Goal: Task Accomplishment & Management: Manage account settings

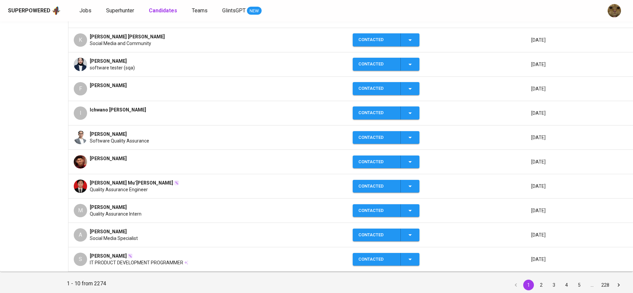
scroll to position [133, 0]
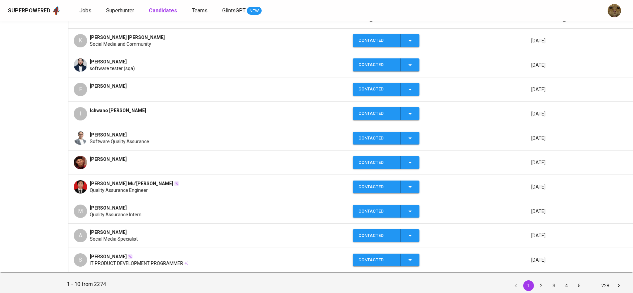
click at [190, 156] on div "[PERSON_NAME]" at bounding box center [208, 162] width 268 height 13
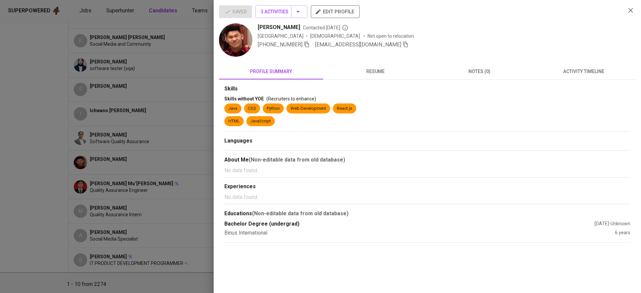
click at [182, 170] on div at bounding box center [320, 146] width 641 height 293
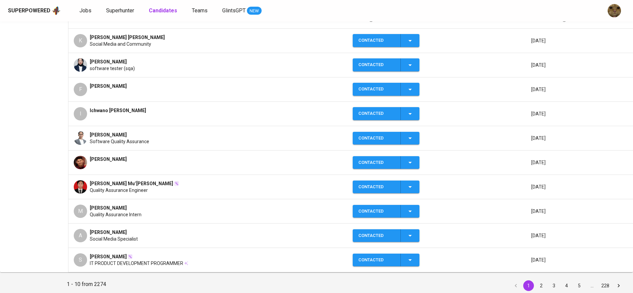
scroll to position [0, 0]
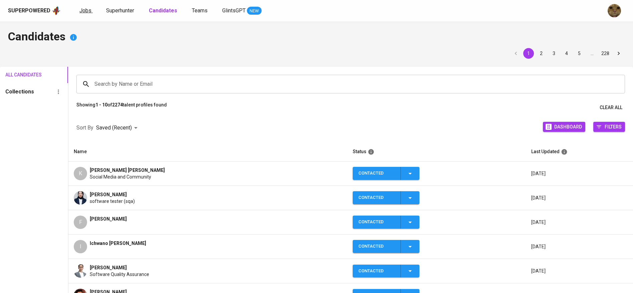
click at [90, 10] on link "Jobs" at bounding box center [85, 11] width 13 height 8
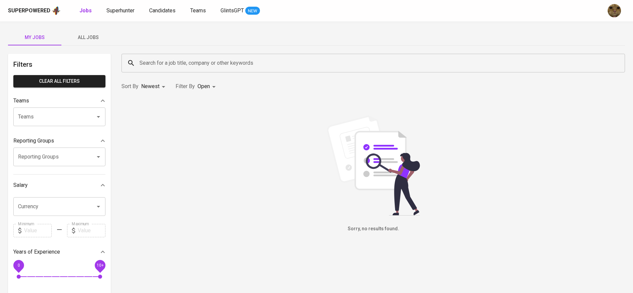
click at [96, 38] on span "All Jobs" at bounding box center [87, 37] width 45 height 8
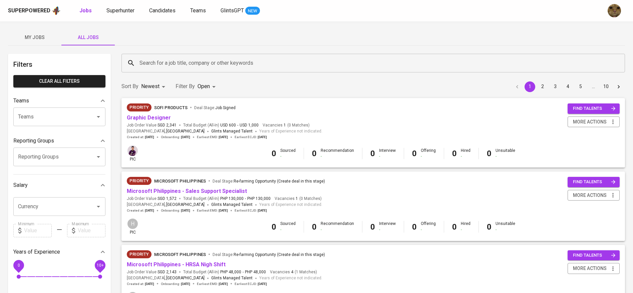
click at [208, 56] on div "Search for a job title, company or other keywords" at bounding box center [372, 63] width 503 height 19
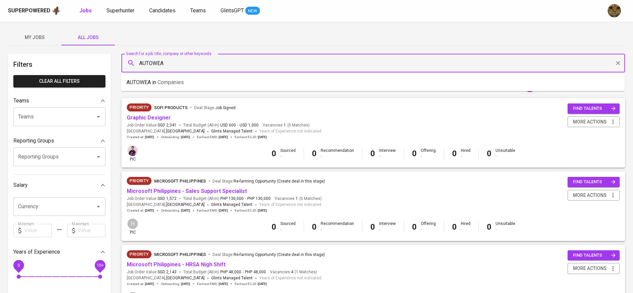
type input "AUTOWEA"
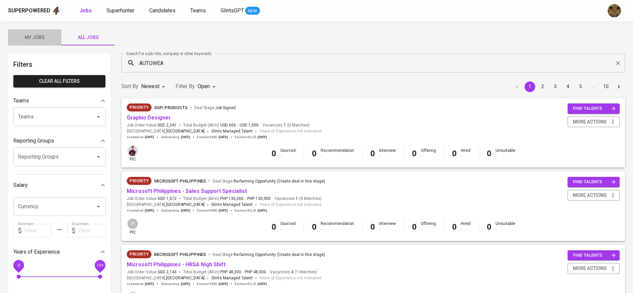
click at [25, 38] on span "My Jobs" at bounding box center [34, 37] width 45 height 8
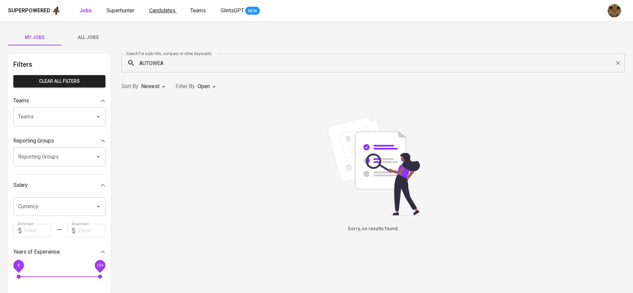
click at [158, 9] on span "Candidates" at bounding box center [162, 10] width 26 height 6
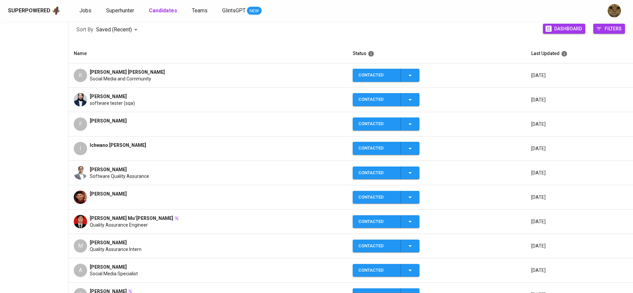
scroll to position [100, 0]
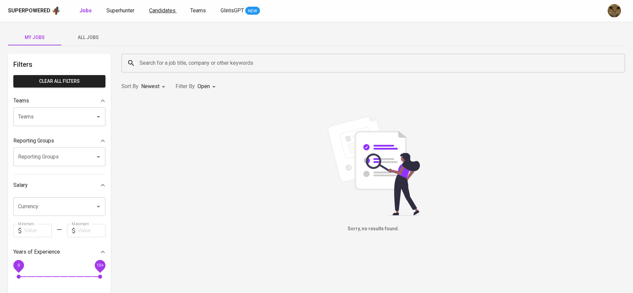
click at [169, 8] on span "Candidates" at bounding box center [162, 10] width 26 height 6
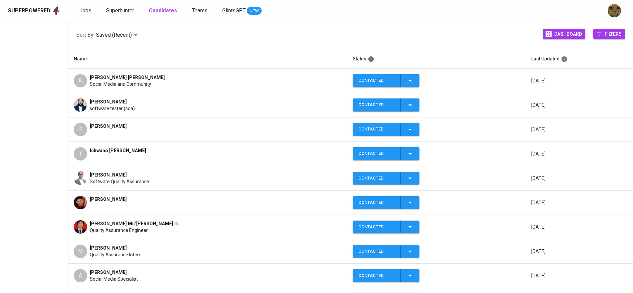
scroll to position [94, 0]
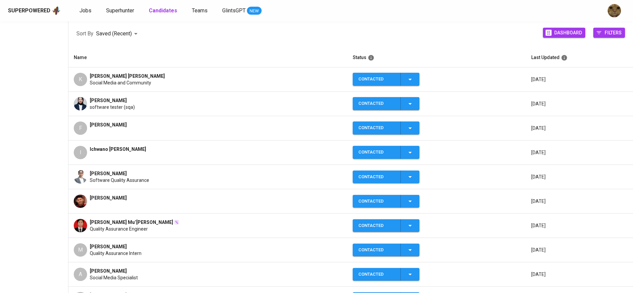
click at [114, 178] on span "Software Quality Assurance" at bounding box center [119, 180] width 59 height 7
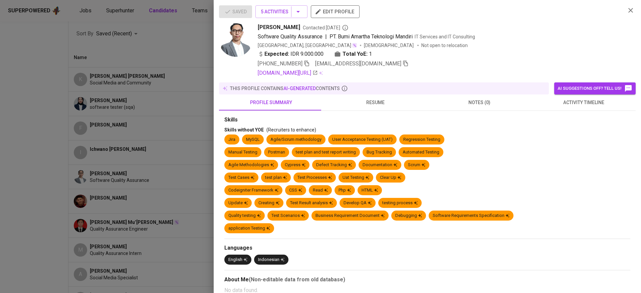
click at [402, 64] on icon "button" at bounding box center [405, 63] width 6 height 6
click at [160, 29] on div at bounding box center [320, 146] width 641 height 293
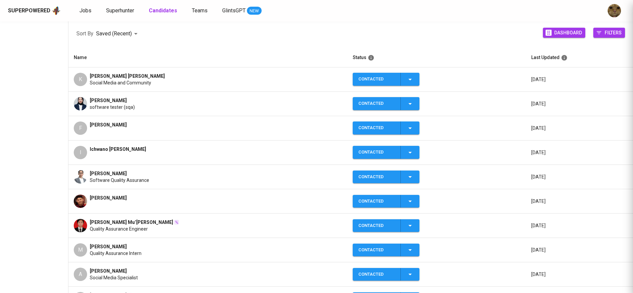
scroll to position [0, 0]
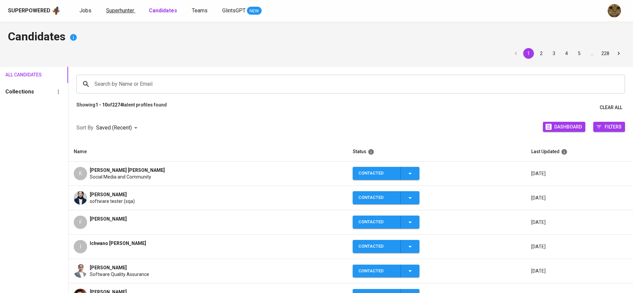
click at [113, 11] on span "Superhunter" at bounding box center [120, 10] width 28 height 6
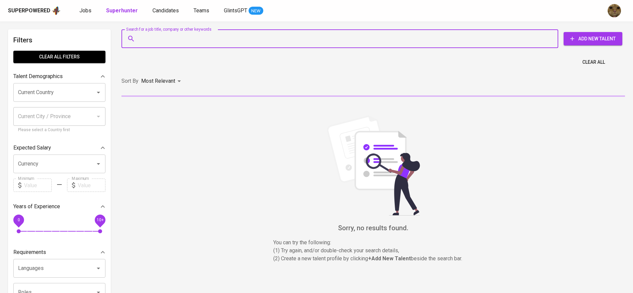
click at [166, 40] on input "Search for a job title, company or other keywords" at bounding box center [341, 38] width 407 height 13
paste input "fadhelarrizkyliranda@gmail.com"
type input "fadhelarrizkyliranda@gmail.com"
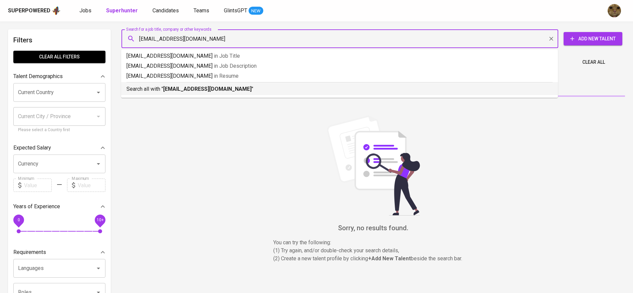
click at [142, 87] on p "Search all with " fadhelarrizkyliranda@gmail.com "" at bounding box center [339, 89] width 426 height 8
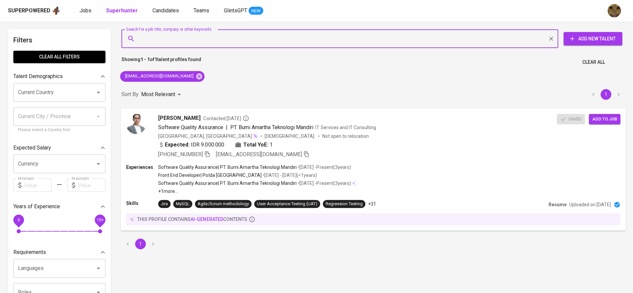
click at [608, 118] on span "Add to job" at bounding box center [604, 119] width 25 height 8
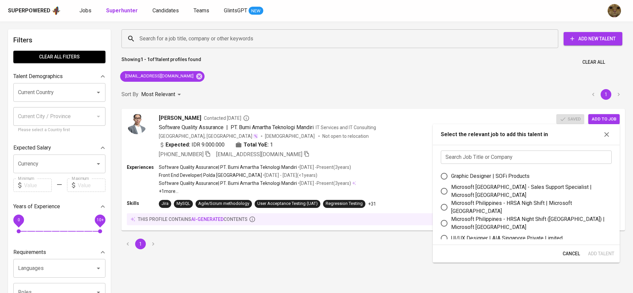
click at [482, 156] on input "text" at bounding box center [526, 156] width 171 height 13
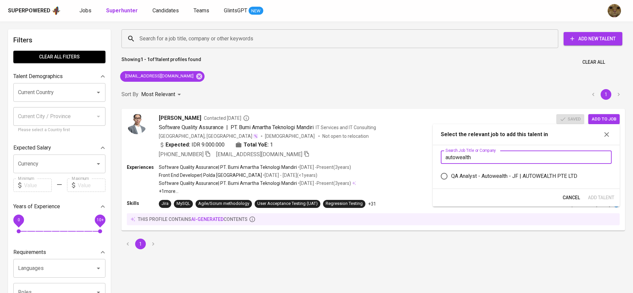
type input "autowealth"
click at [466, 175] on div "QA Analyst - Autowealth - JF | AUTOWEALTH PTE LTD" at bounding box center [514, 176] width 126 height 8
click at [451, 175] on input "QA Analyst - Autowealth - JF | AUTOWEALTH PTE LTD" at bounding box center [444, 176] width 14 height 14
radio input "true"
click at [589, 195] on span "Add Talent" at bounding box center [601, 198] width 26 height 8
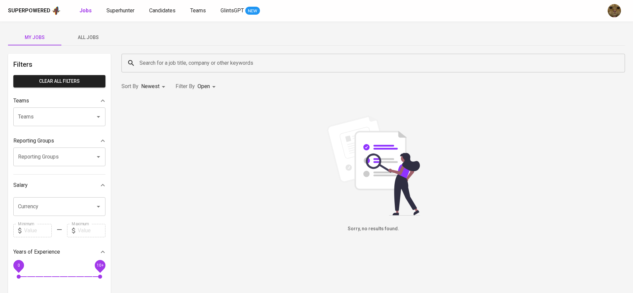
click at [103, 38] on span "All Jobs" at bounding box center [87, 37] width 45 height 8
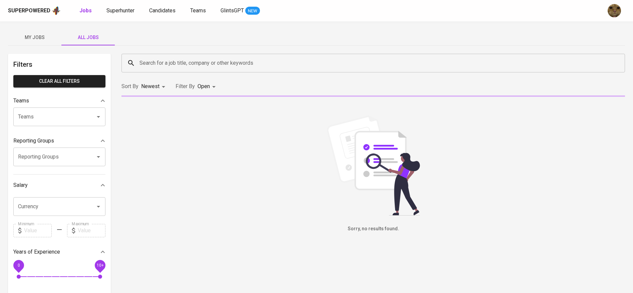
click at [173, 64] on input "Search for a job title, company or other keywords" at bounding box center [375, 63] width 474 height 13
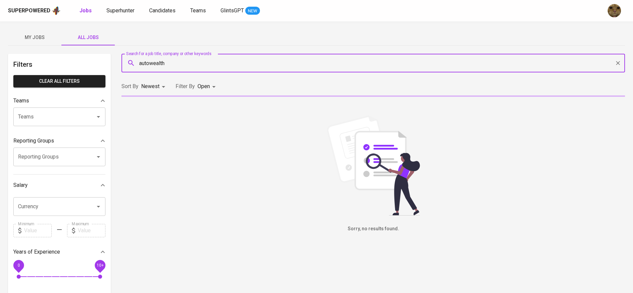
type input "autowealth"
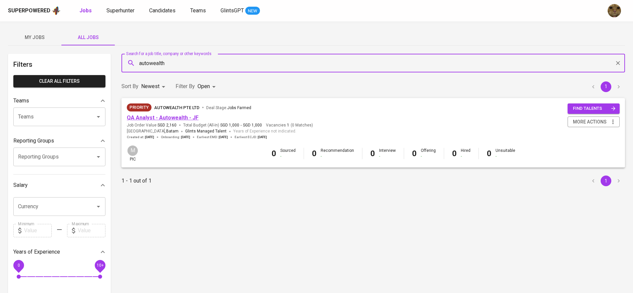
click at [173, 119] on link "QA Analyst - Autowealth - JF" at bounding box center [163, 117] width 72 height 6
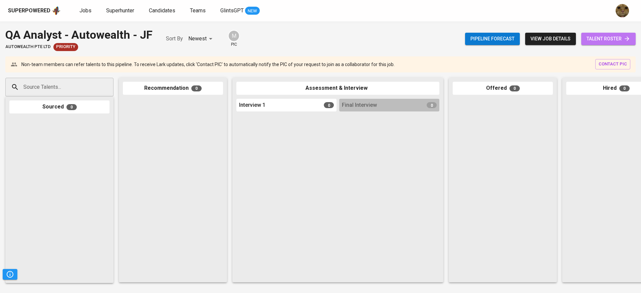
click at [592, 37] on span "talent roster" at bounding box center [608, 39] width 44 height 8
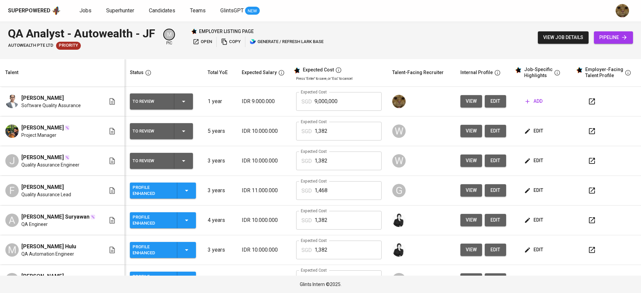
scroll to position [19, 0]
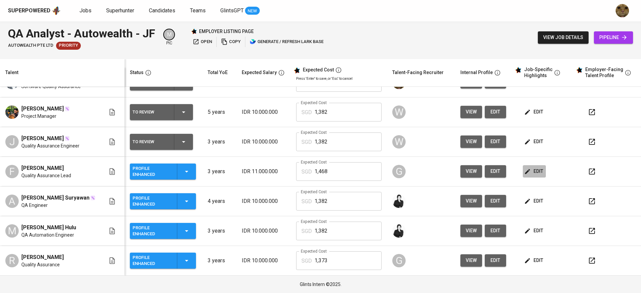
click at [529, 167] on span "edit" at bounding box center [534, 171] width 18 height 8
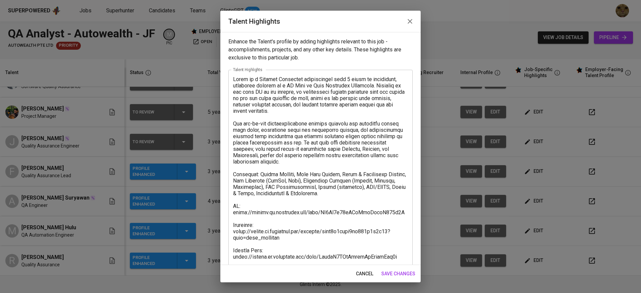
scroll to position [57, 0]
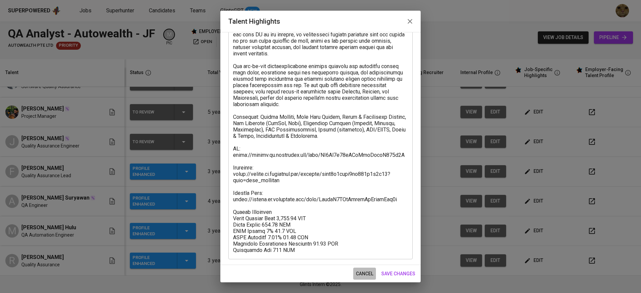
click at [361, 272] on span "cancel" at bounding box center [364, 274] width 17 height 8
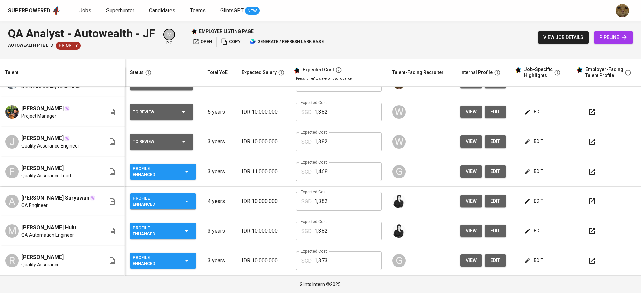
click at [560, 34] on span "view job details" at bounding box center [563, 37] width 40 height 8
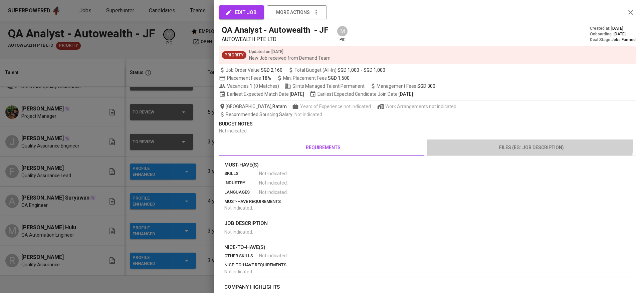
click at [522, 144] on span "files (eg: job description)" at bounding box center [531, 147] width 200 height 8
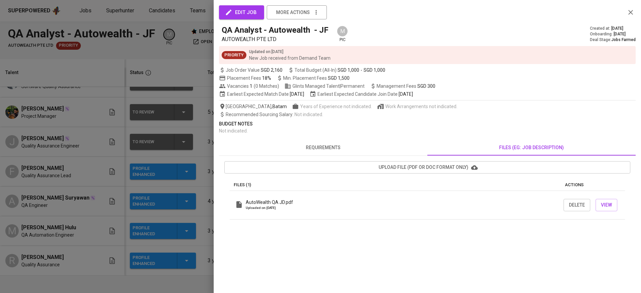
click at [311, 148] on span "requirements" at bounding box center [323, 147] width 200 height 8
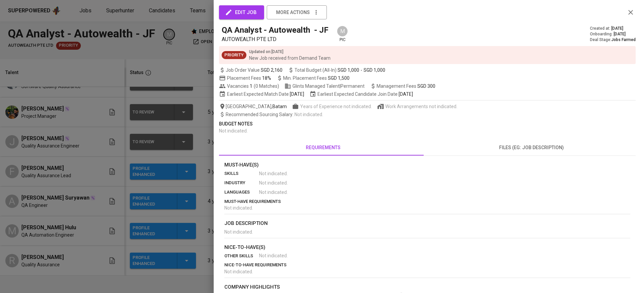
click at [37, 162] on div at bounding box center [320, 146] width 641 height 293
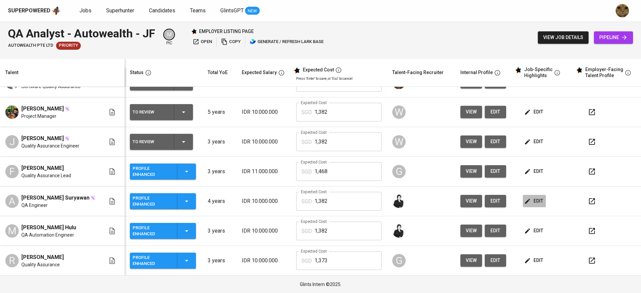
click at [529, 202] on span "edit" at bounding box center [534, 201] width 18 height 8
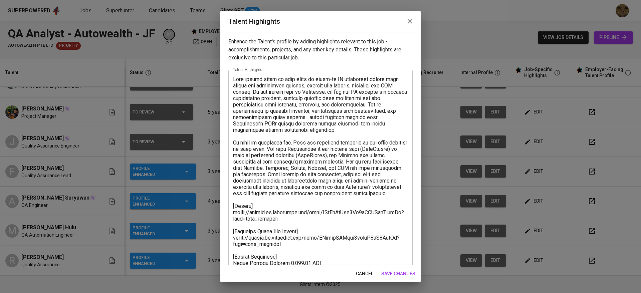
scroll to position [95, 0]
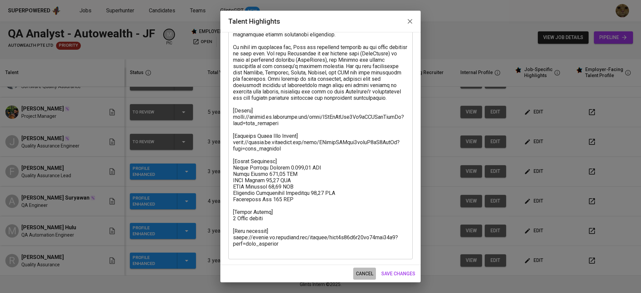
click at [355, 274] on button "cancel" at bounding box center [364, 274] width 23 height 12
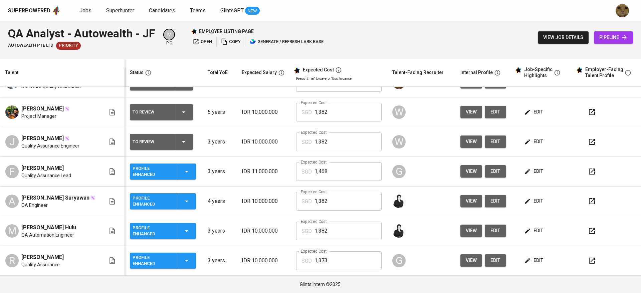
scroll to position [0, 0]
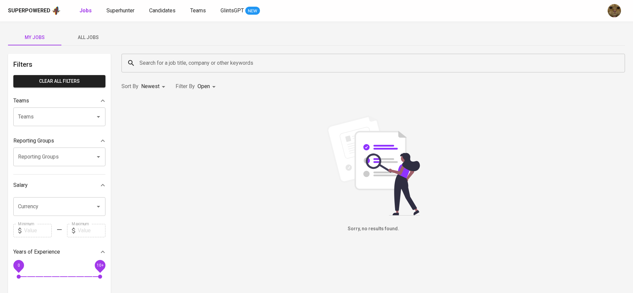
click at [88, 38] on span "All Jobs" at bounding box center [87, 37] width 45 height 8
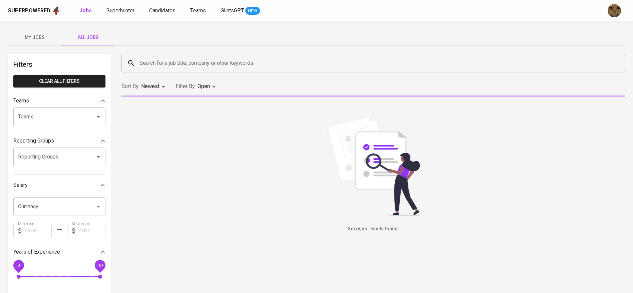
click at [152, 53] on div "Search for a job title, company or other keywords Search for a job title, compa…" at bounding box center [372, 63] width 511 height 27
click at [151, 61] on input "Search for a job title, company or other keywords" at bounding box center [375, 63] width 474 height 13
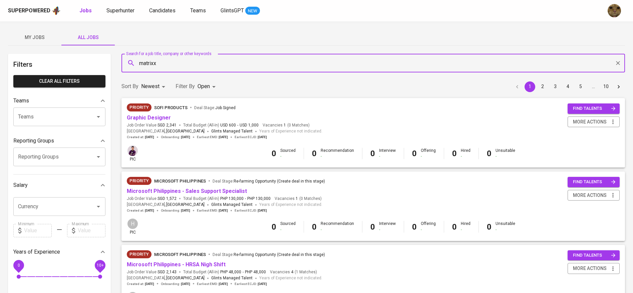
type input "matrixx"
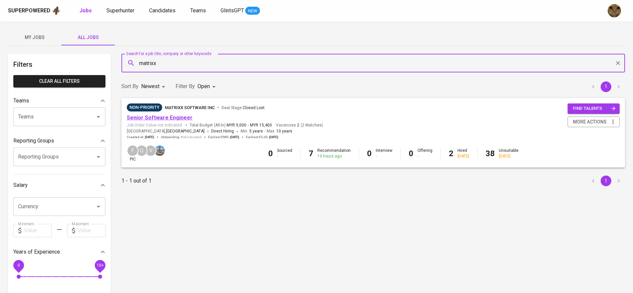
click at [165, 115] on link "Senior Software Engineer" at bounding box center [160, 117] width 66 height 6
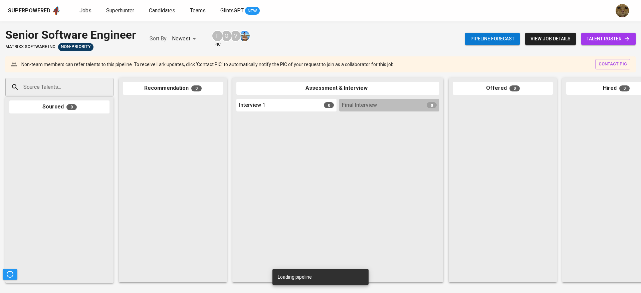
click at [618, 39] on span "talent roster" at bounding box center [608, 39] width 44 height 8
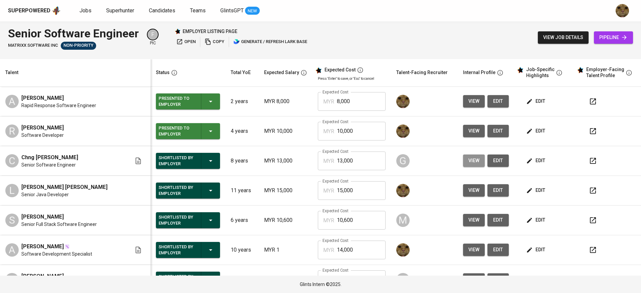
click at [468, 161] on span "view" at bounding box center [473, 160] width 11 height 8
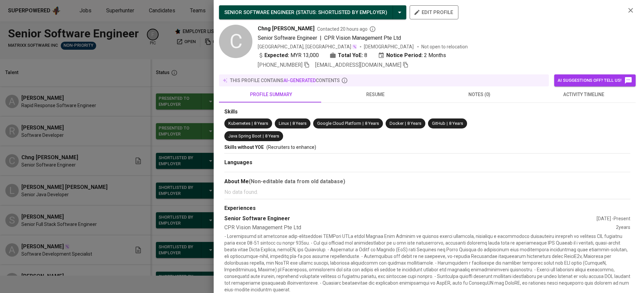
scroll to position [250, 0]
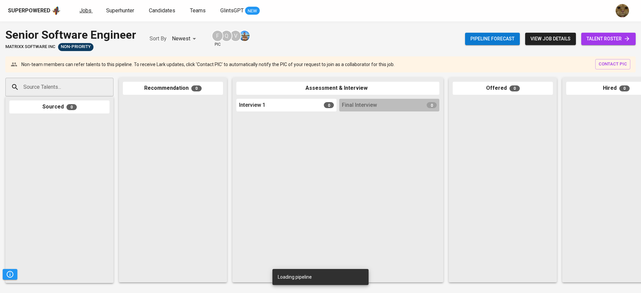
click at [90, 7] on span "Jobs" at bounding box center [85, 10] width 12 height 6
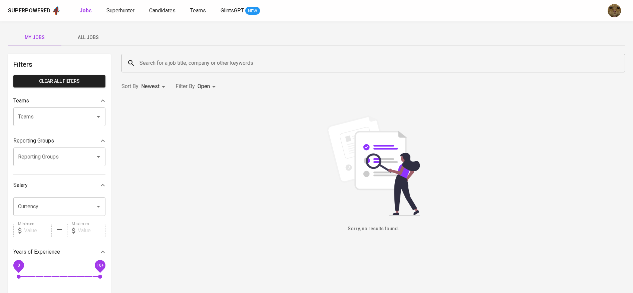
click at [72, 33] on span "All Jobs" at bounding box center [87, 37] width 45 height 8
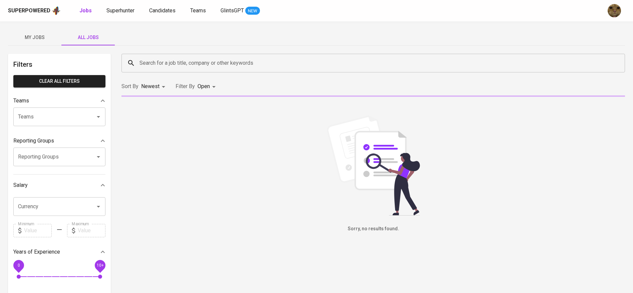
click at [169, 58] on input "Search for a job title, company or other keywords" at bounding box center [375, 63] width 474 height 13
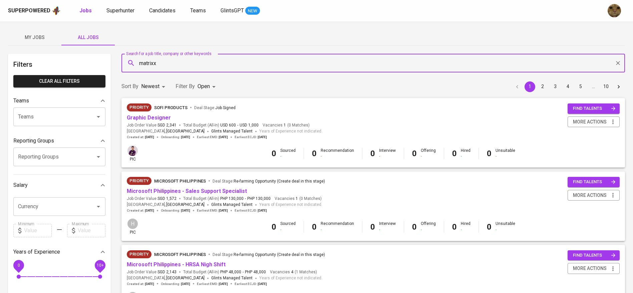
type input "matrixx"
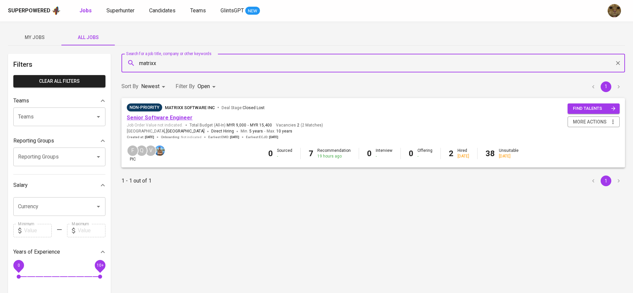
click at [166, 115] on link "Senior Software Engineer" at bounding box center [160, 117] width 66 height 6
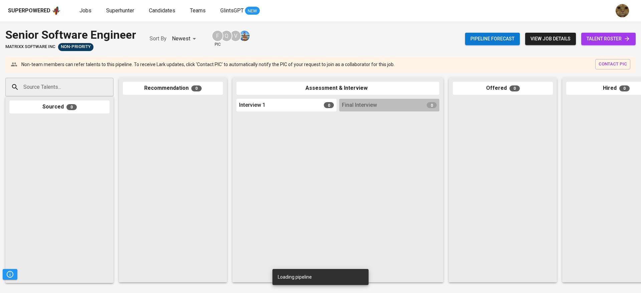
click at [611, 39] on span "talent roster" at bounding box center [608, 39] width 44 height 8
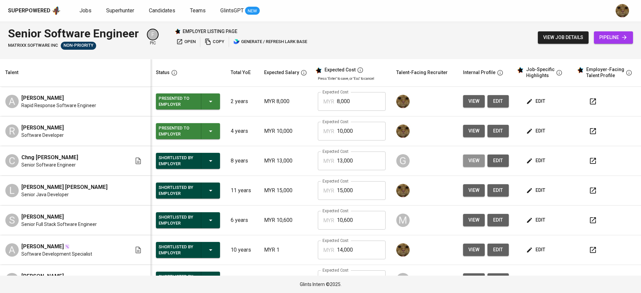
click at [469, 165] on span "view" at bounding box center [473, 160] width 11 height 8
click at [468, 129] on span "view" at bounding box center [473, 131] width 11 height 8
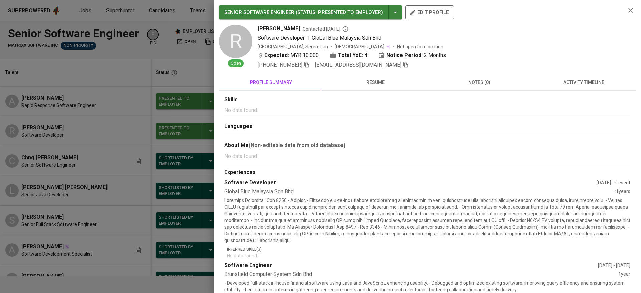
click at [76, 123] on div at bounding box center [320, 146] width 641 height 293
click at [621, 10] on div "SENIOR SOFTWARE ENGINEER ( STATUS : Presented to Employer ) edit profile R Open…" at bounding box center [427, 37] width 416 height 64
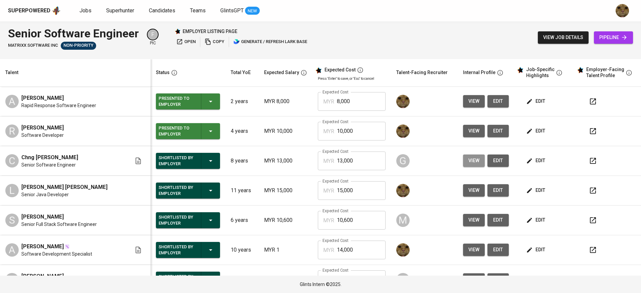
click at [463, 161] on button "view" at bounding box center [474, 160] width 22 height 12
click at [468, 160] on span "view" at bounding box center [473, 160] width 11 height 8
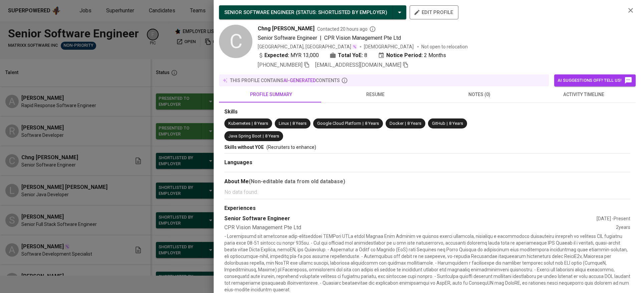
click at [461, 157] on div at bounding box center [320, 146] width 641 height 293
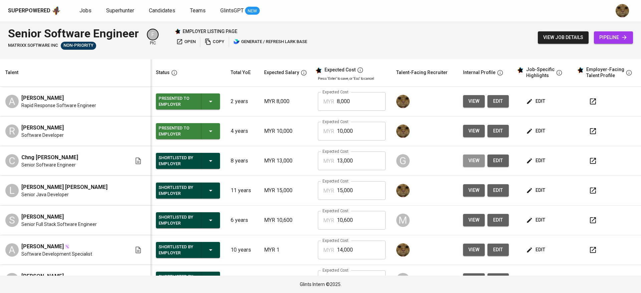
click at [463, 156] on button "view" at bounding box center [474, 160] width 22 height 12
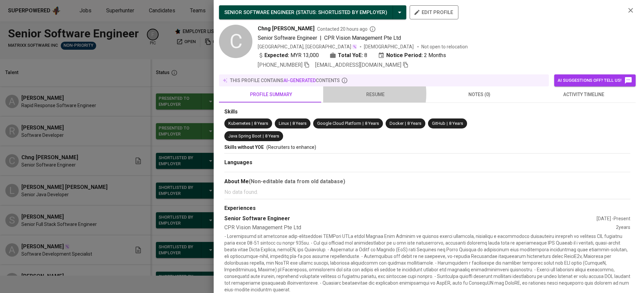
click at [362, 94] on span "resume" at bounding box center [375, 94] width 96 height 8
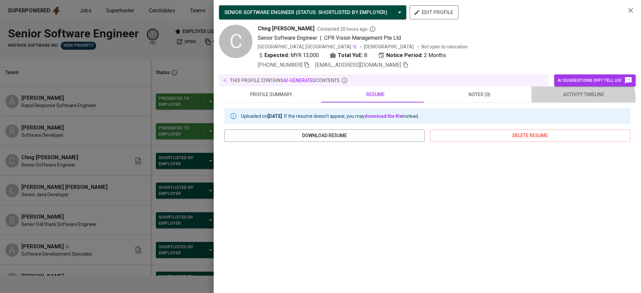
click at [562, 101] on button "activity timeline" at bounding box center [583, 94] width 104 height 16
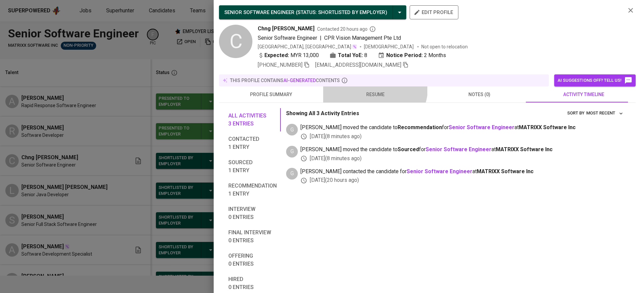
click at [367, 86] on button "resume" at bounding box center [375, 94] width 104 height 16
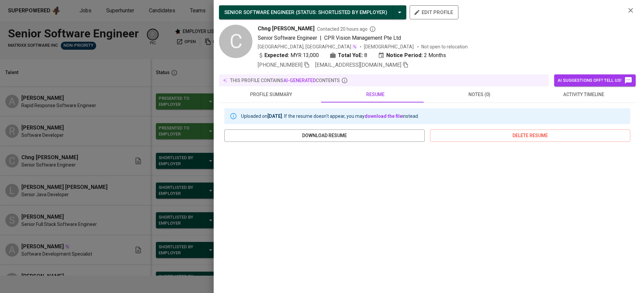
scroll to position [65, 0]
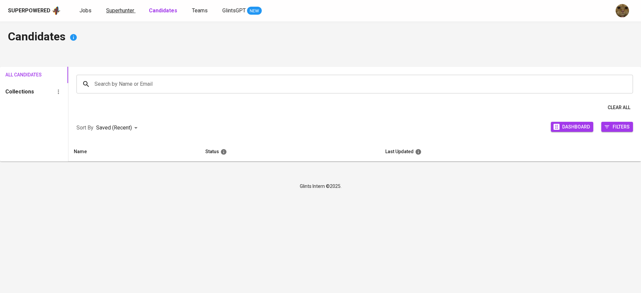
click at [124, 10] on span "Superhunter" at bounding box center [120, 10] width 28 height 6
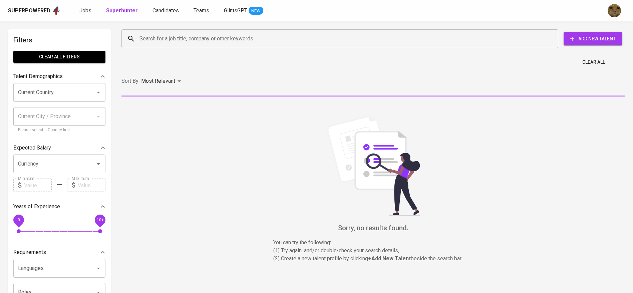
click at [160, 35] on input "Search for a job title, company or other keywords" at bounding box center [341, 38] width 407 height 13
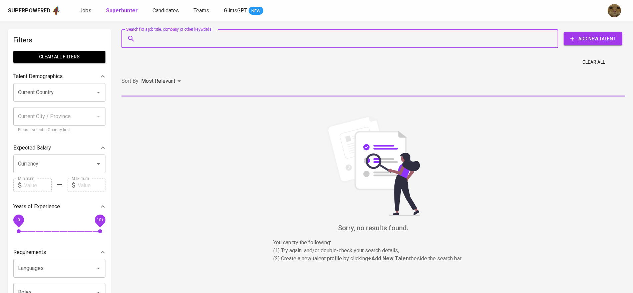
paste input "[PERSON_NAME] Third degree connection"
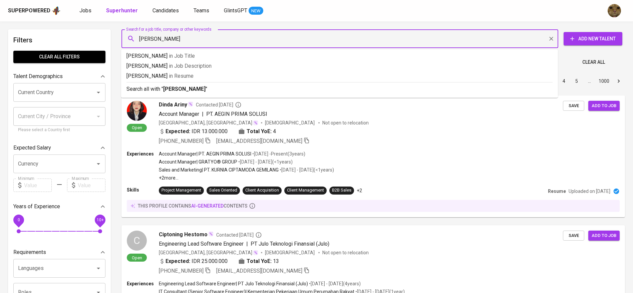
type input "[PERSON_NAME]"
click at [172, 84] on div "Search all with " [PERSON_NAME] "" at bounding box center [339, 87] width 426 height 11
click at [182, 85] on div "Sort By Most Relevant MOST_RELEVANT 1 2 3 4 5 … 1000" at bounding box center [372, 81] width 511 height 20
click at [193, 86] on div "Sort By Most Relevant MOST_RELEVANT 1 2 3 4 5 … 1000" at bounding box center [372, 81] width 511 height 20
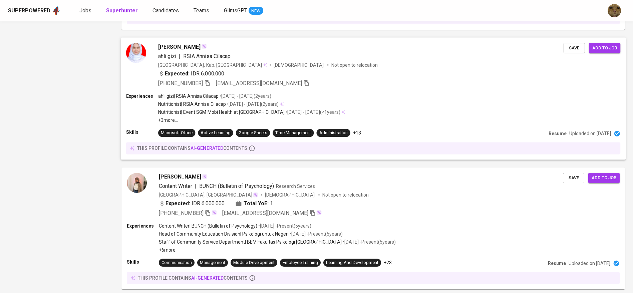
scroll to position [1035, 0]
